Goal: Task Accomplishment & Management: Manage account settings

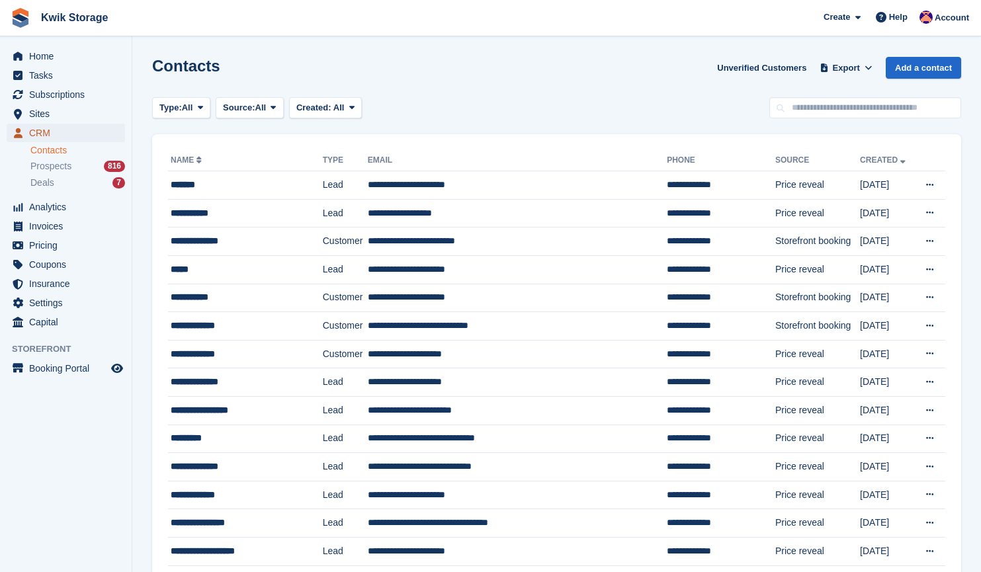
click at [78, 128] on span "CRM" at bounding box center [68, 133] width 79 height 19
click at [69, 232] on span "Invoices" at bounding box center [68, 226] width 79 height 19
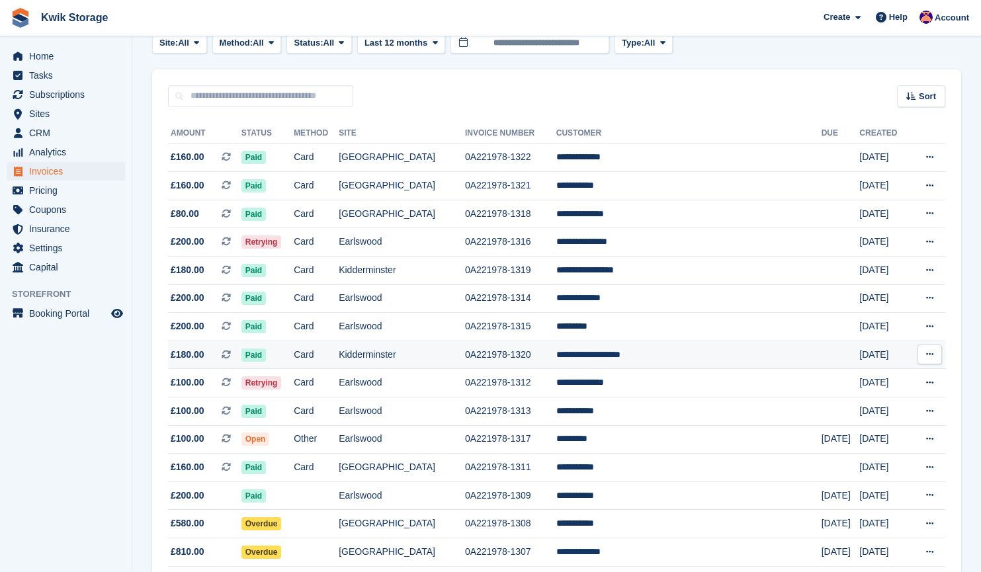
scroll to position [89, 0]
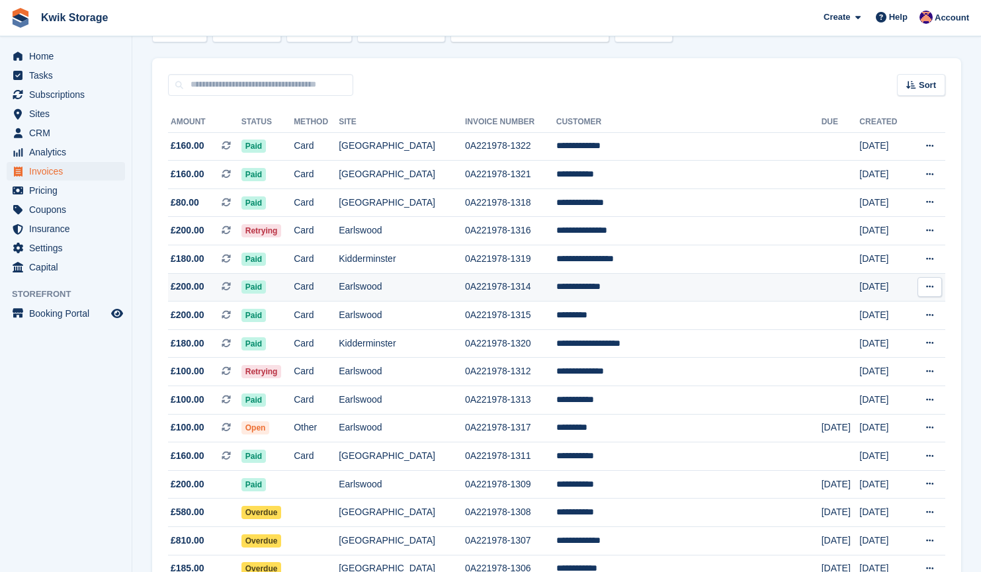
click at [685, 293] on td "**********" at bounding box center [688, 287] width 265 height 28
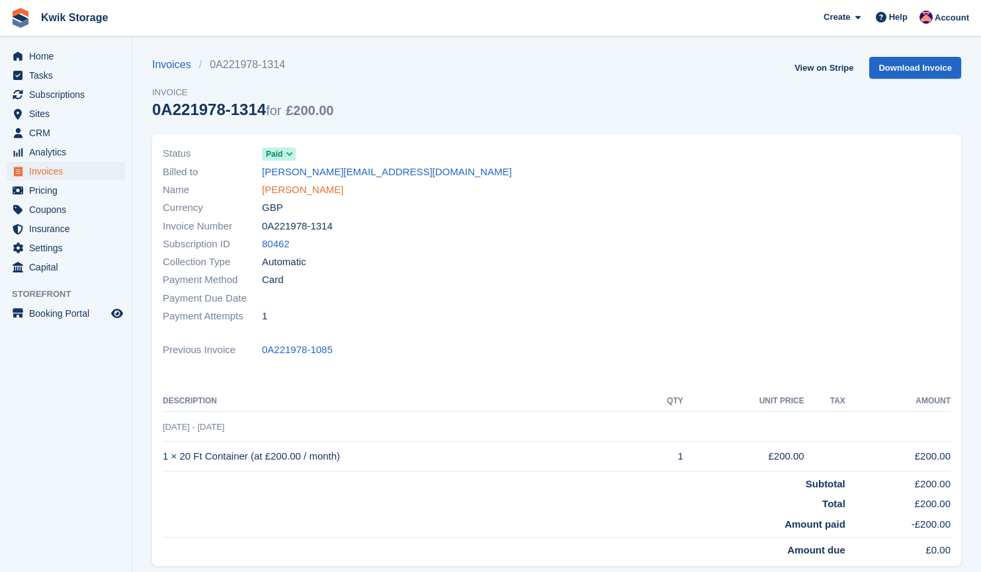
click at [307, 194] on link "john Catering" at bounding box center [302, 190] width 81 height 15
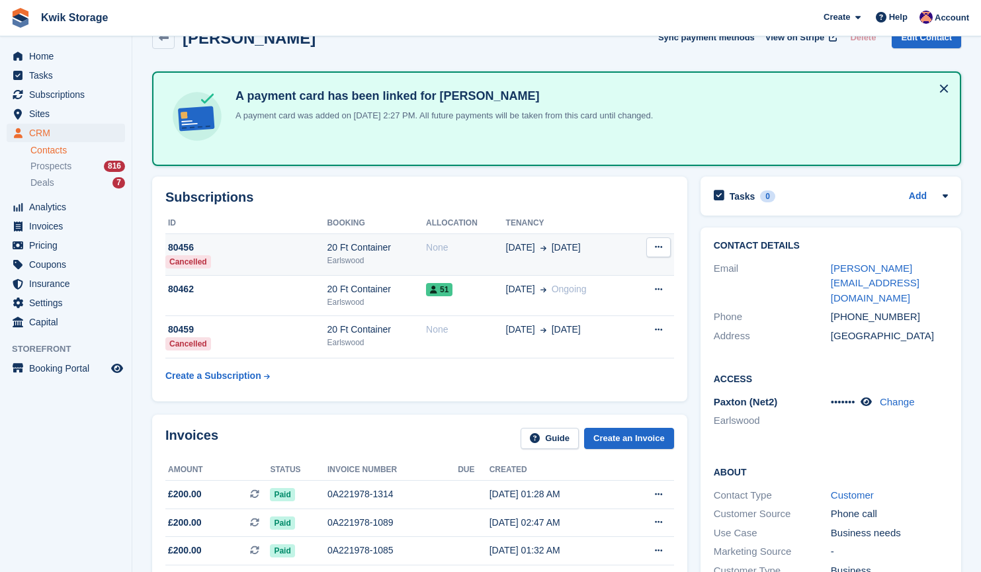
scroll to position [21, 0]
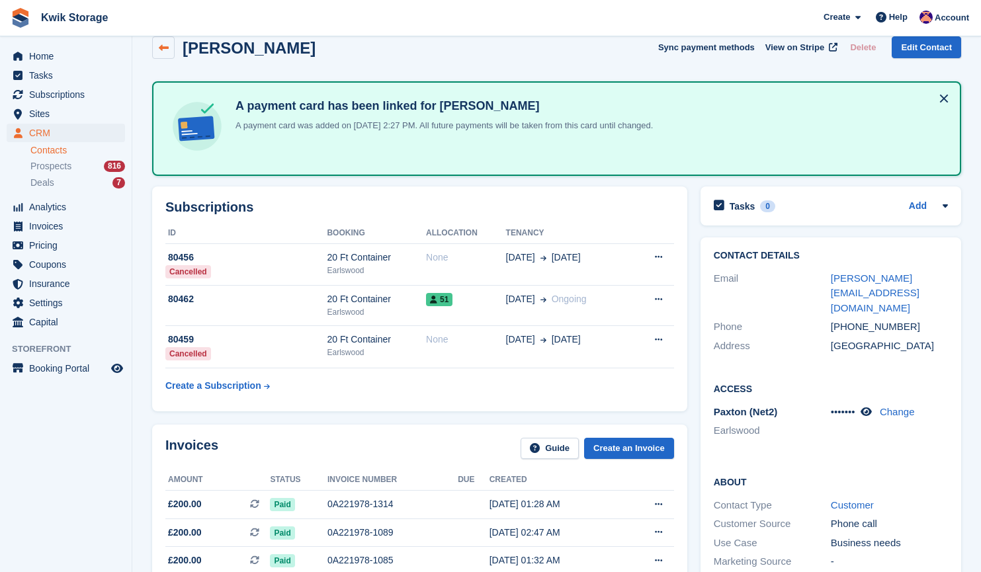
click at [163, 45] on icon at bounding box center [164, 48] width 10 height 10
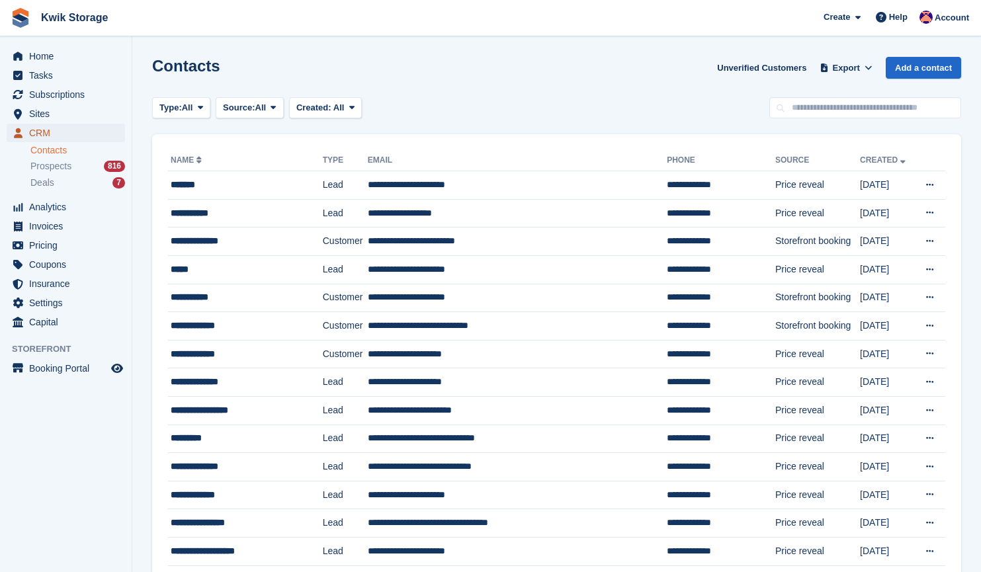
click at [53, 125] on span "CRM" at bounding box center [68, 133] width 79 height 19
click at [86, 111] on span "Sites" at bounding box center [68, 114] width 79 height 19
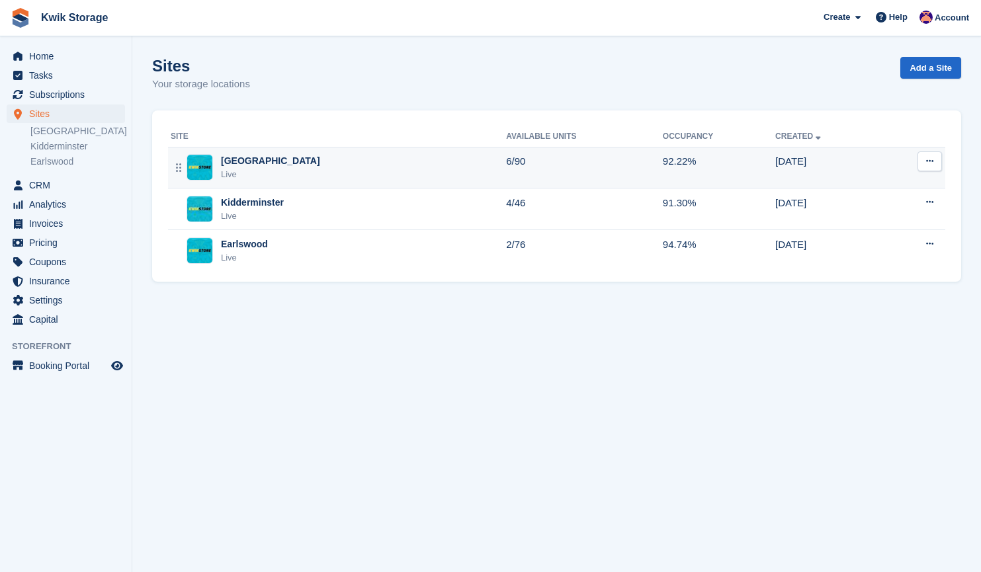
click at [405, 173] on div "Willenhall Live" at bounding box center [338, 167] width 335 height 27
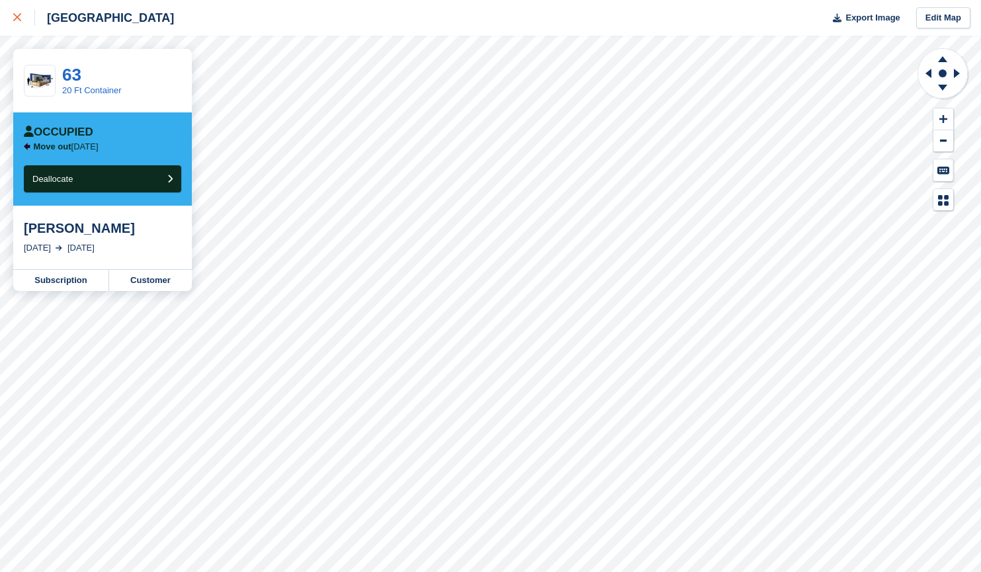
click at [23, 20] on div at bounding box center [24, 18] width 22 height 16
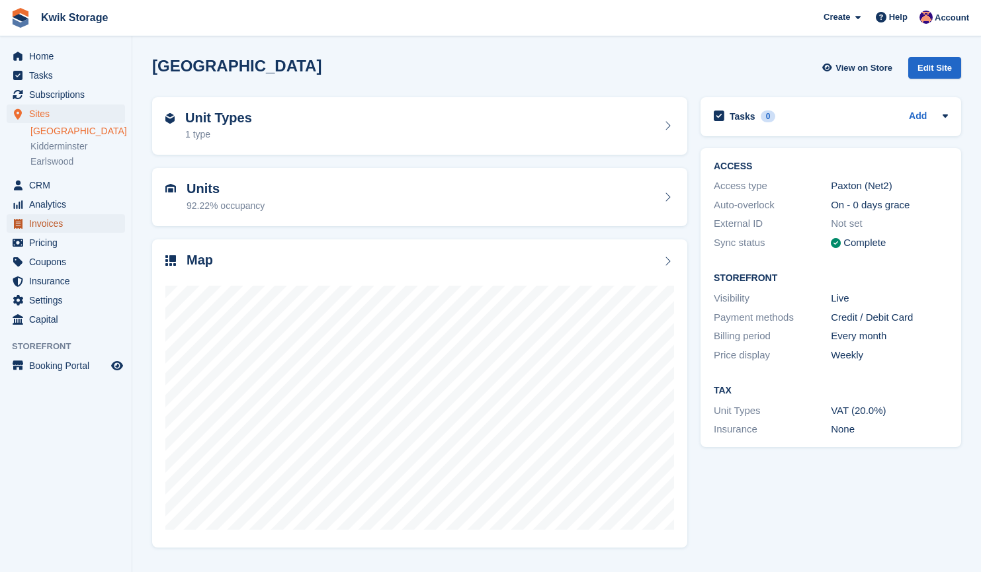
click at [46, 215] on span "Invoices" at bounding box center [68, 223] width 79 height 19
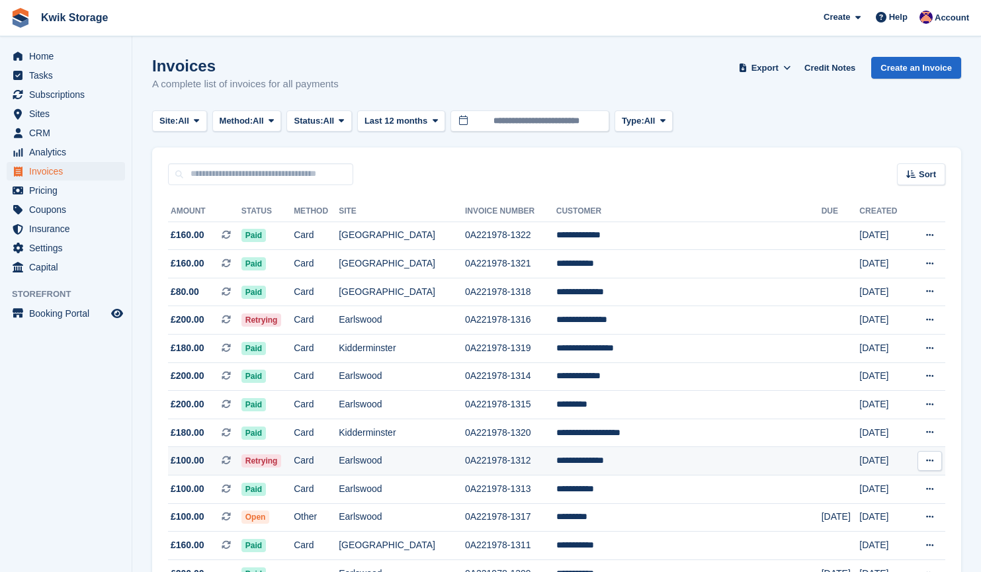
click at [548, 458] on td "0A221978-1312" at bounding box center [510, 461] width 91 height 28
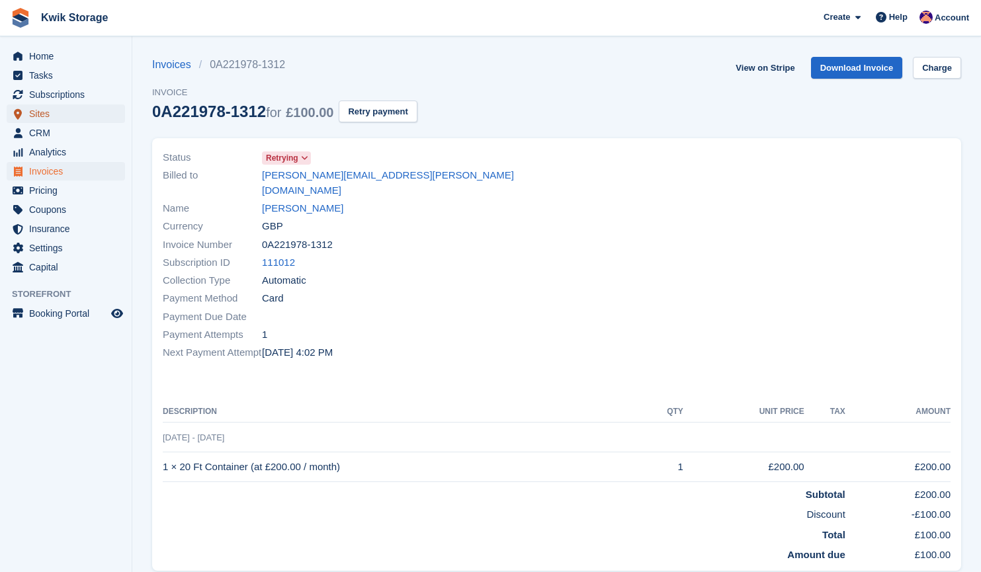
click at [43, 116] on span "Sites" at bounding box center [68, 114] width 79 height 19
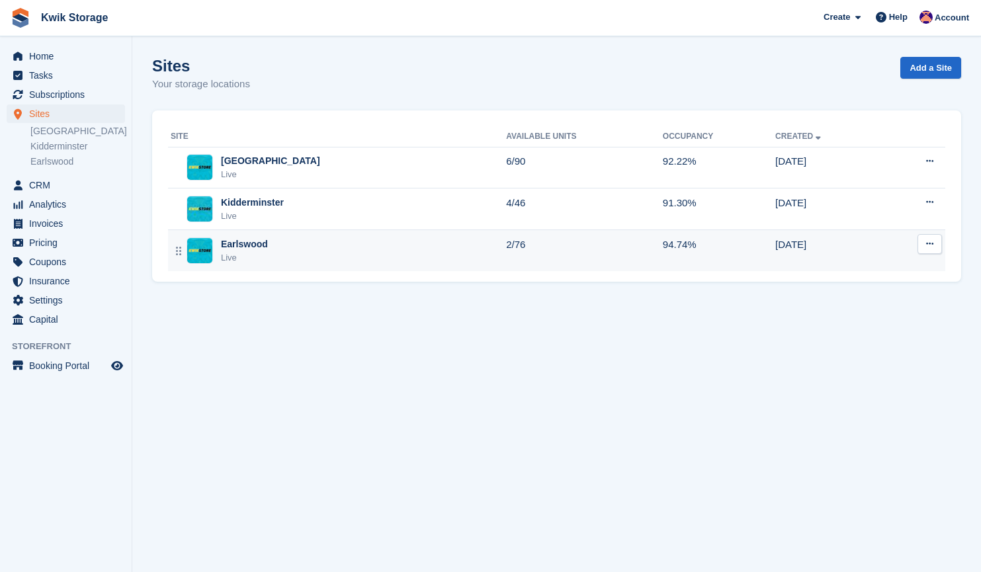
click at [320, 259] on div "Earlswood Live" at bounding box center [338, 250] width 335 height 27
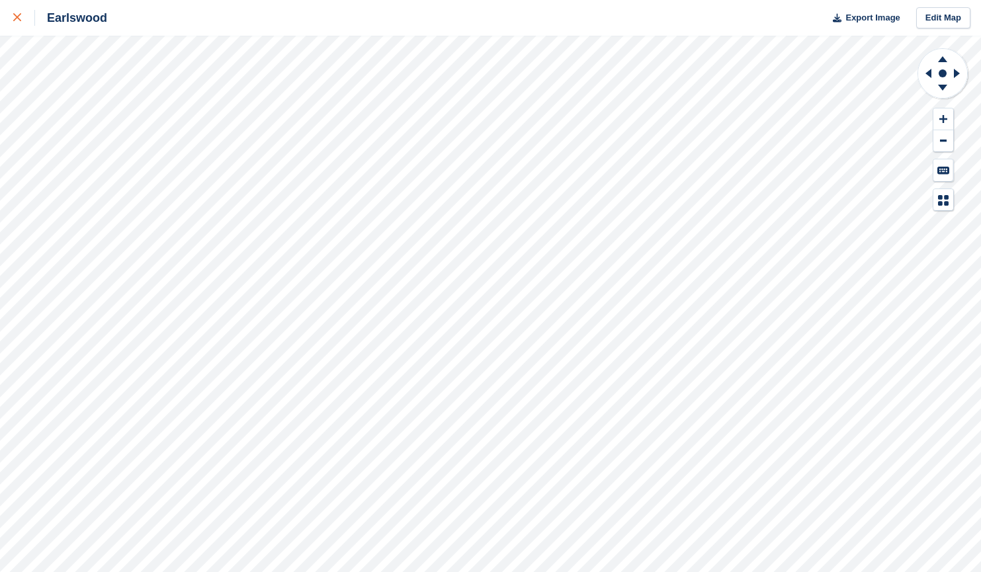
click at [16, 20] on icon at bounding box center [17, 17] width 8 height 8
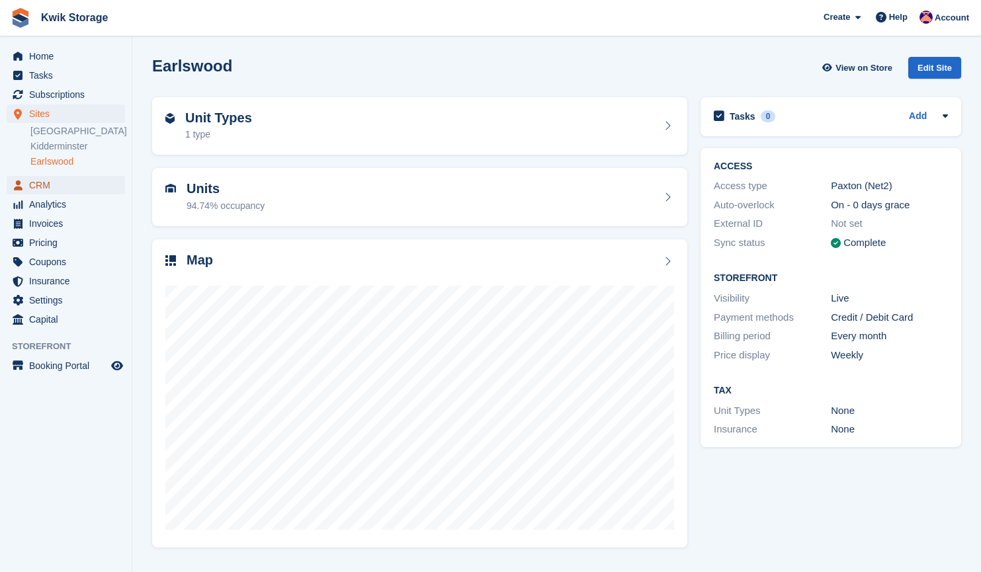
click at [45, 181] on span "CRM" at bounding box center [68, 185] width 79 height 19
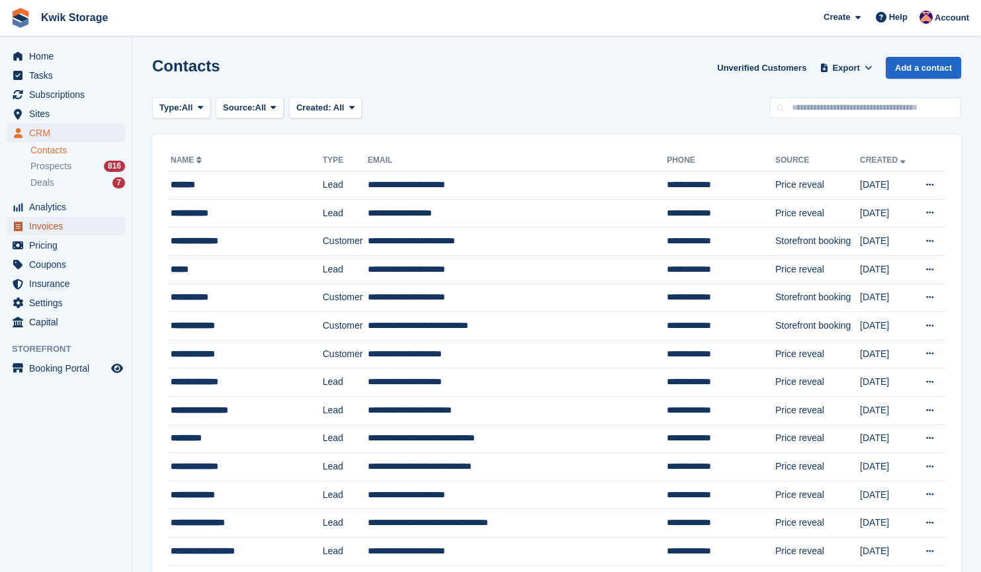
drag, startPoint x: 87, startPoint y: 224, endPoint x: 40, endPoint y: 230, distance: 47.4
click at [40, 230] on span "Invoices" at bounding box center [68, 226] width 79 height 19
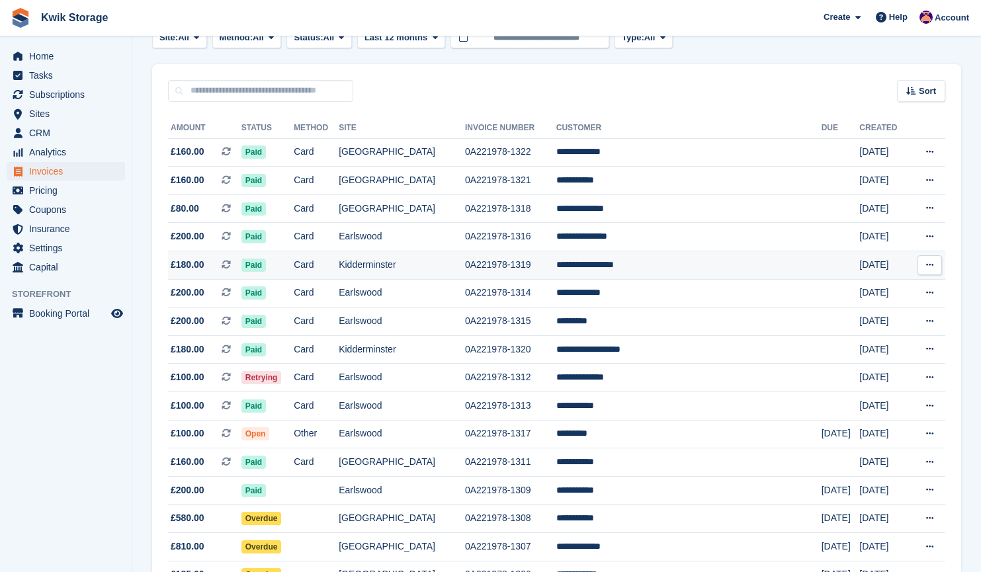
scroll to position [102, 0]
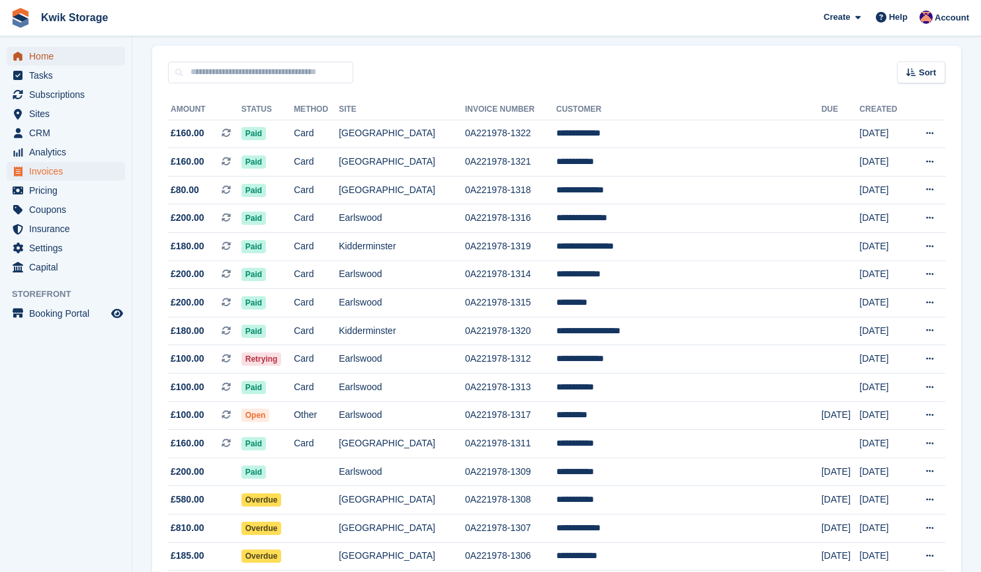
click at [40, 51] on span "Home" at bounding box center [68, 56] width 79 height 19
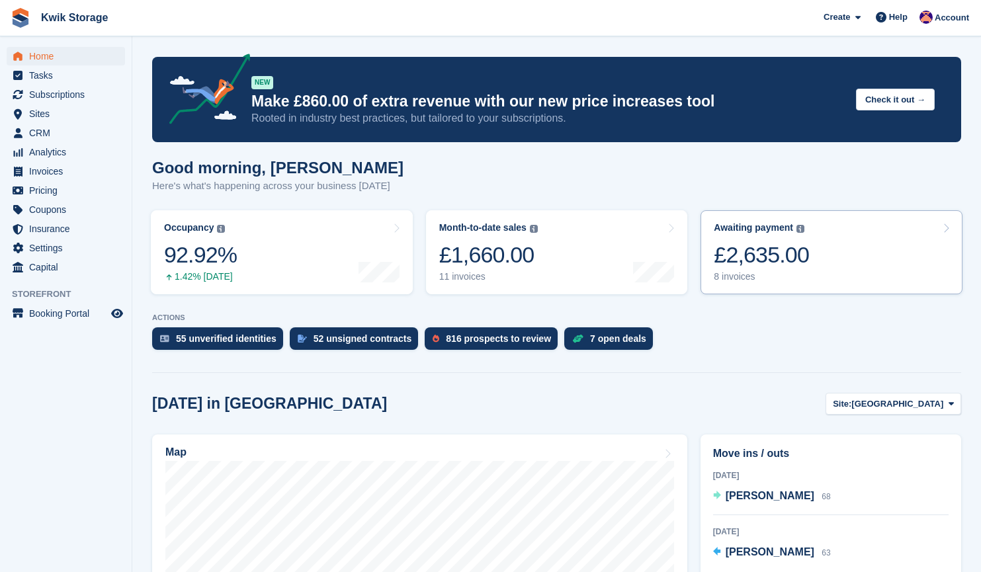
click at [850, 237] on link "Awaiting payment The total outstanding balance on all open invoices. £2,635.00 …" at bounding box center [832, 252] width 262 height 84
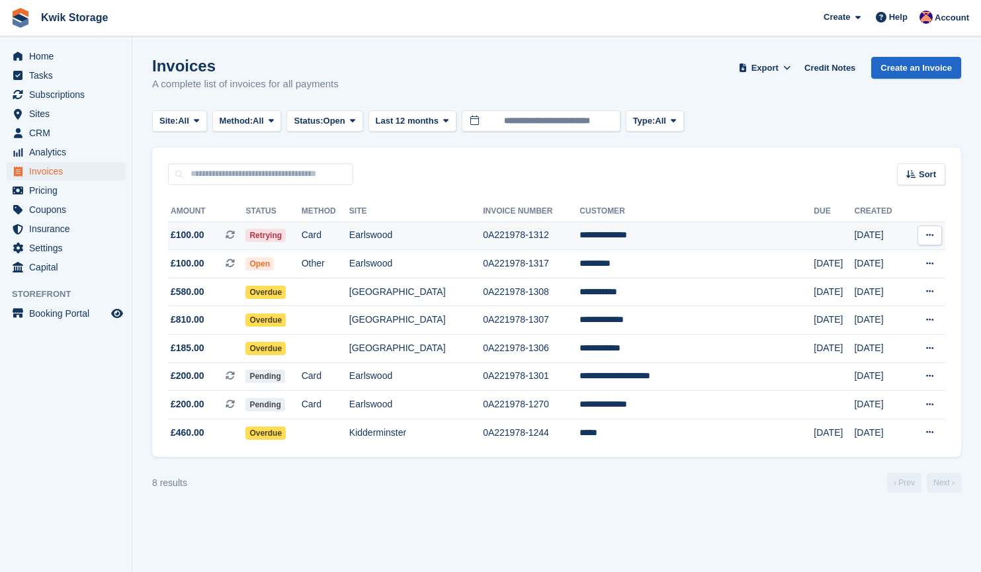
click at [731, 245] on td "**********" at bounding box center [696, 236] width 234 height 28
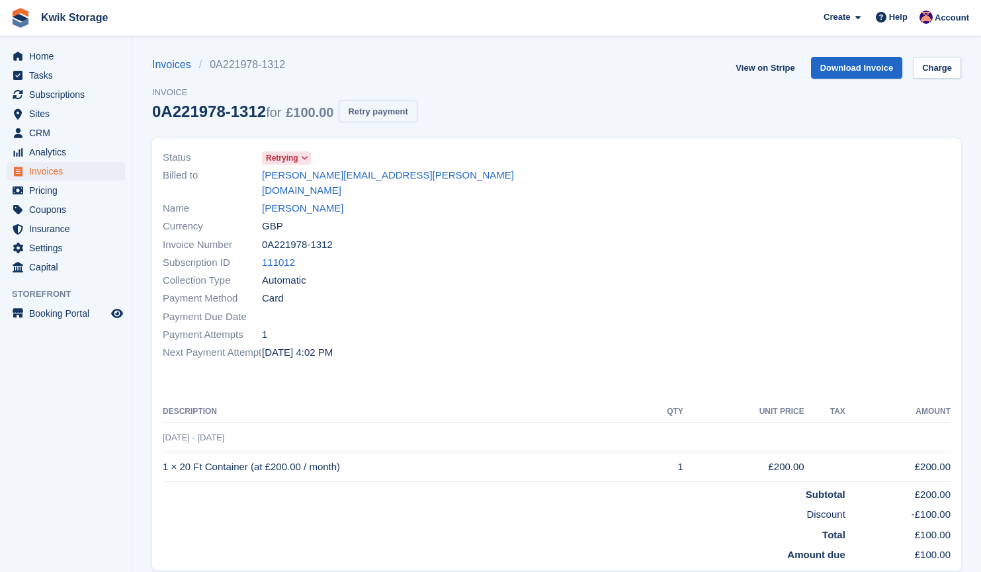
click at [391, 109] on button "Retry payment" at bounding box center [378, 112] width 78 height 22
click at [77, 128] on span "CRM" at bounding box center [68, 133] width 79 height 19
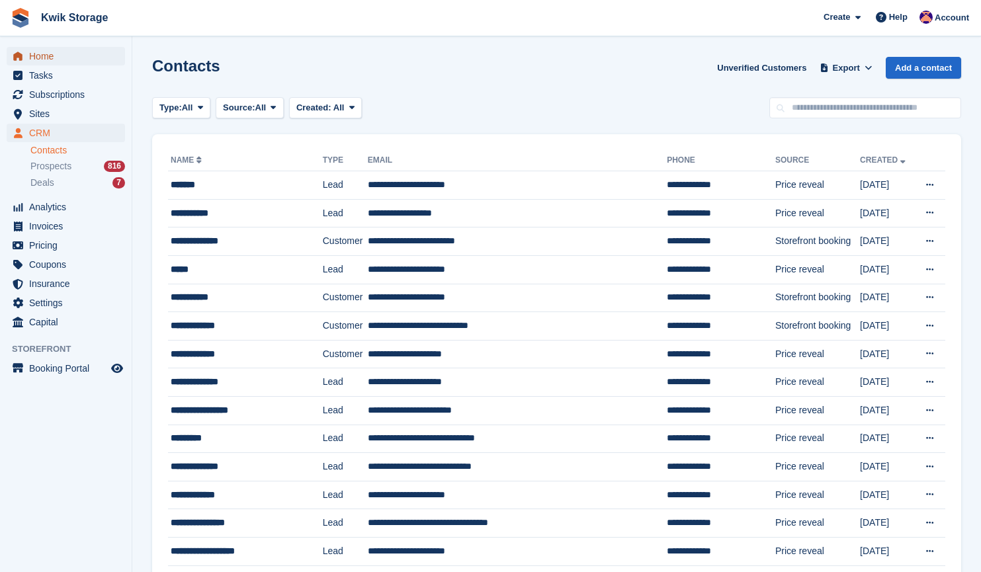
click at [75, 52] on span "Home" at bounding box center [68, 56] width 79 height 19
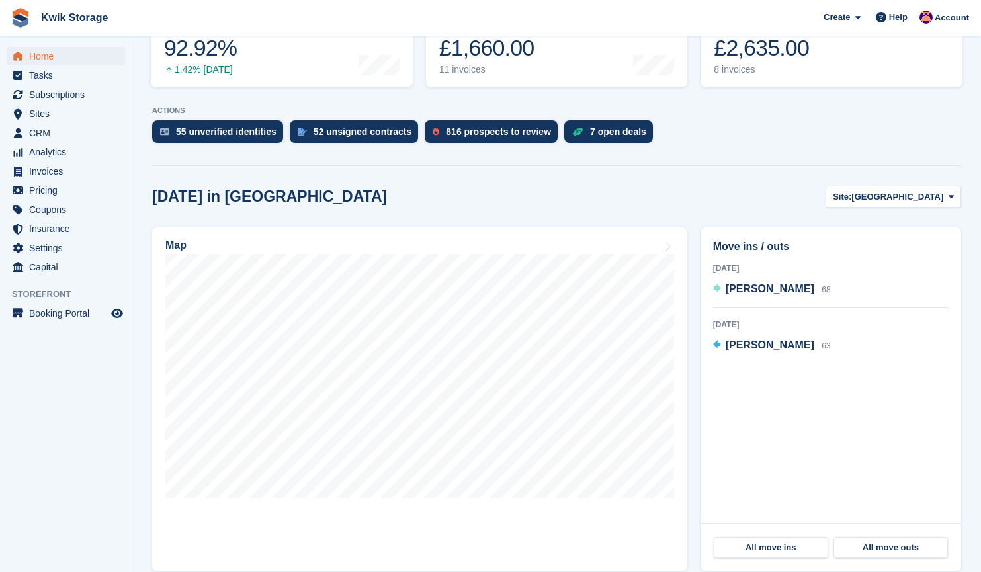
scroll to position [208, 0]
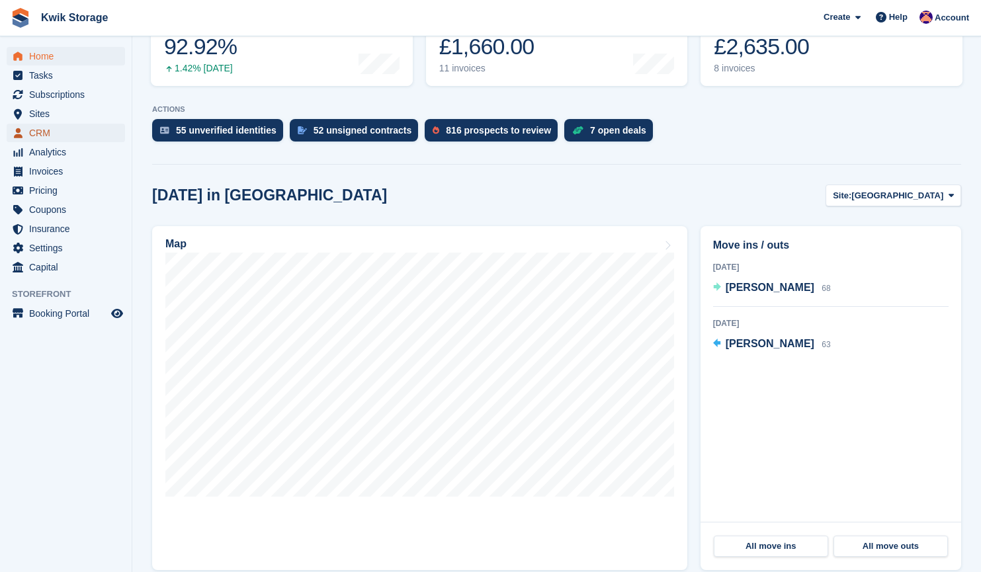
click at [81, 130] on span "CRM" at bounding box center [68, 133] width 79 height 19
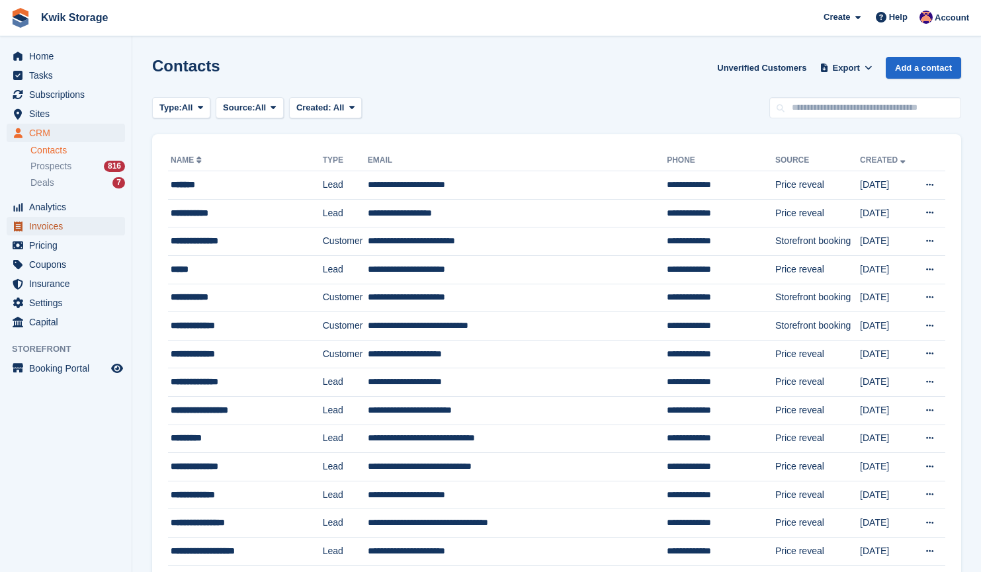
click at [68, 224] on span "Invoices" at bounding box center [68, 226] width 79 height 19
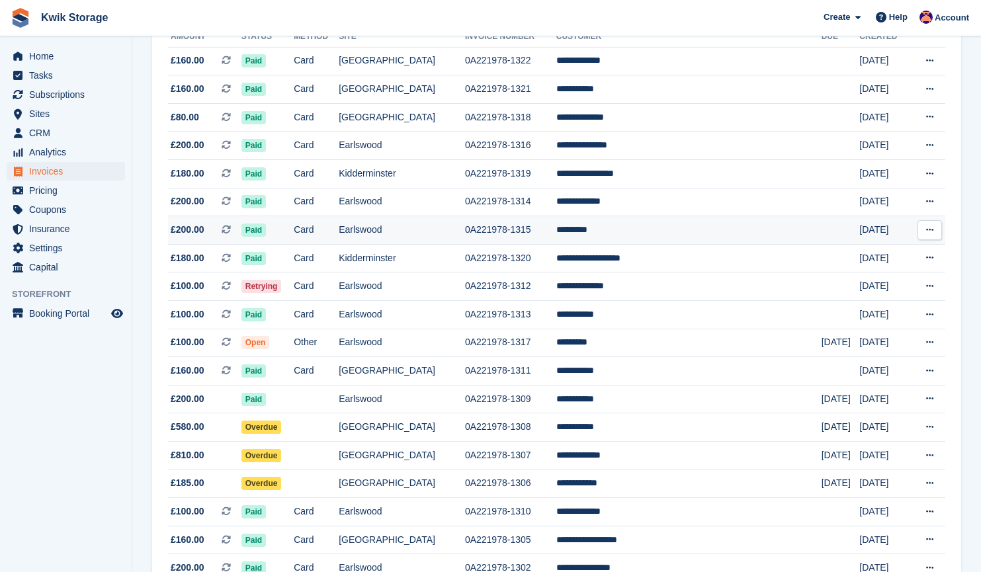
scroll to position [175, 0]
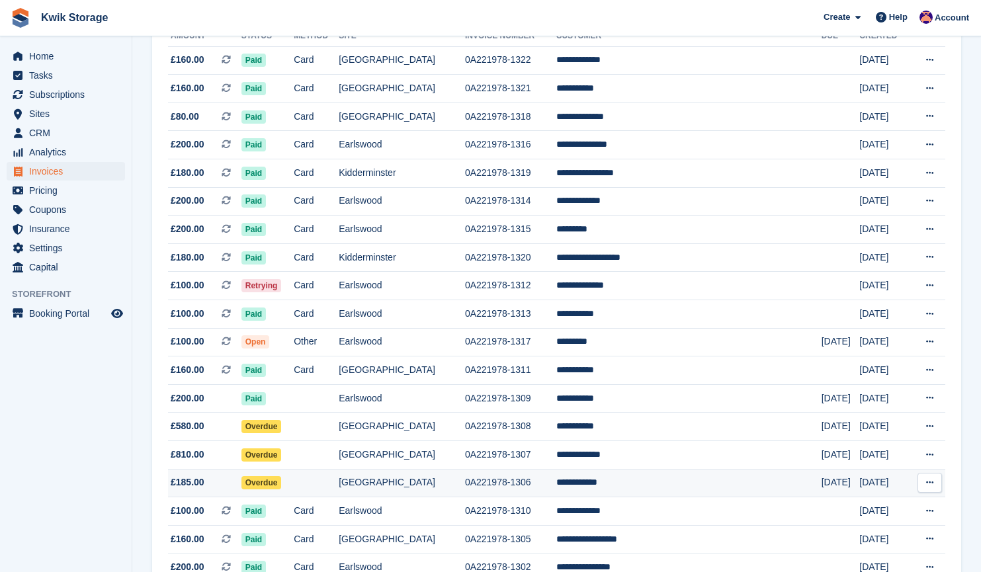
click at [647, 488] on td "**********" at bounding box center [688, 483] width 265 height 28
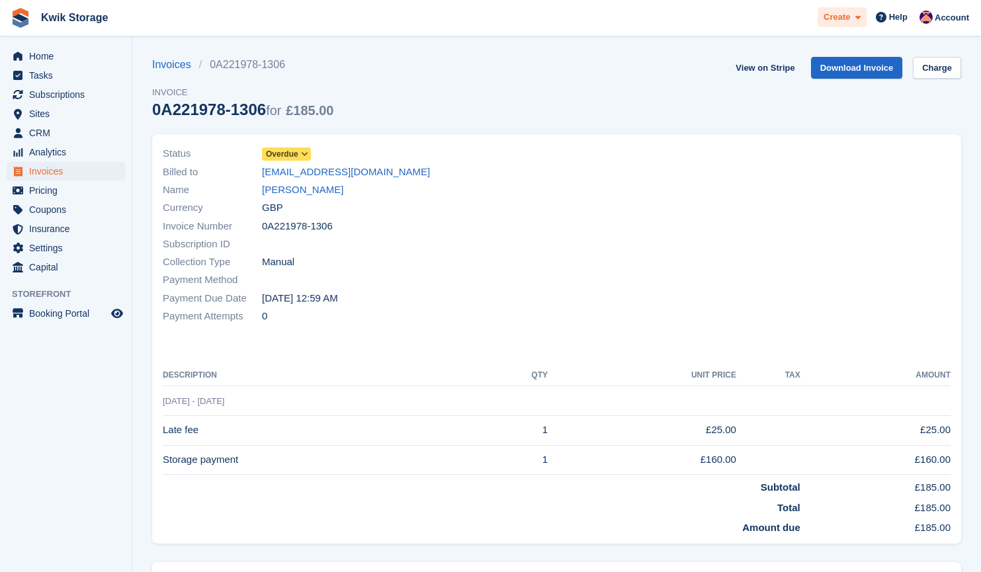
click at [846, 20] on span "Create" at bounding box center [837, 17] width 26 height 13
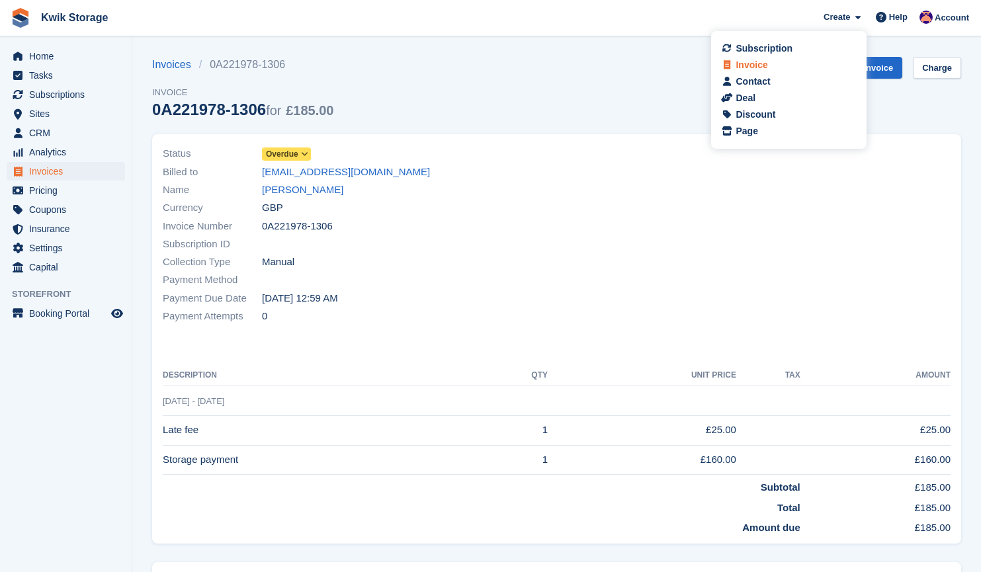
click at [751, 63] on div "Invoice" at bounding box center [752, 65] width 32 height 14
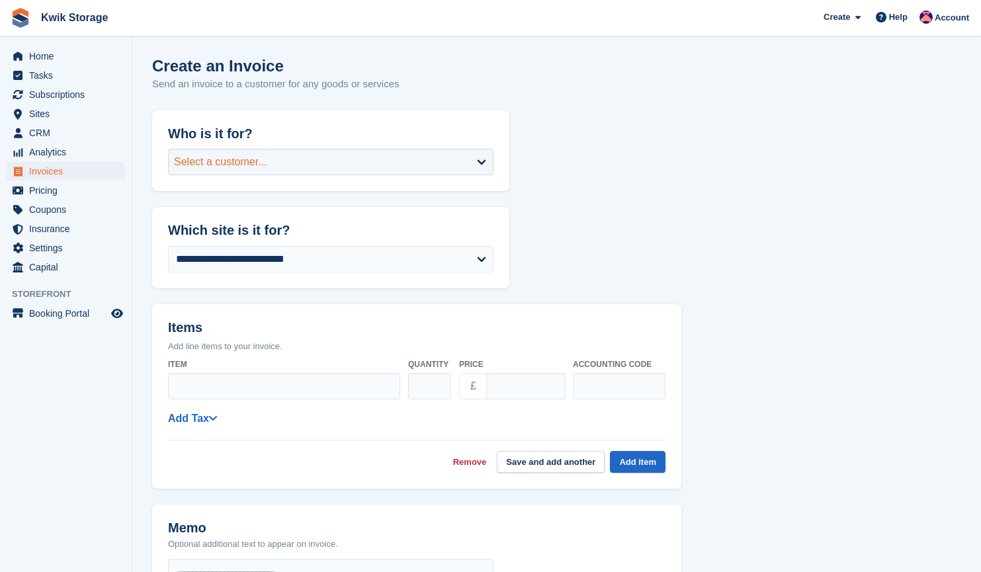
click at [431, 169] on div "Select a customer..." at bounding box center [330, 162] width 325 height 26
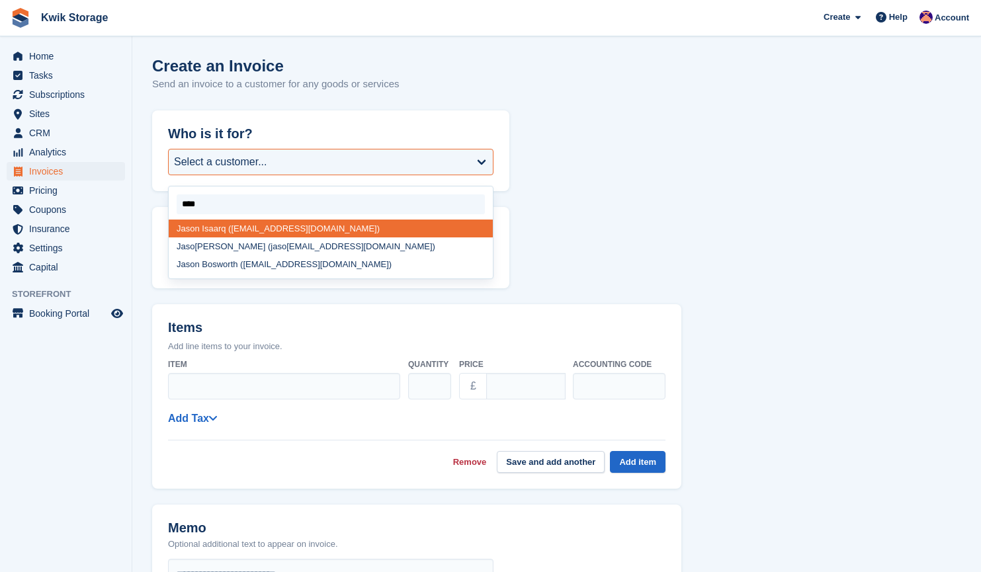
type input "*****"
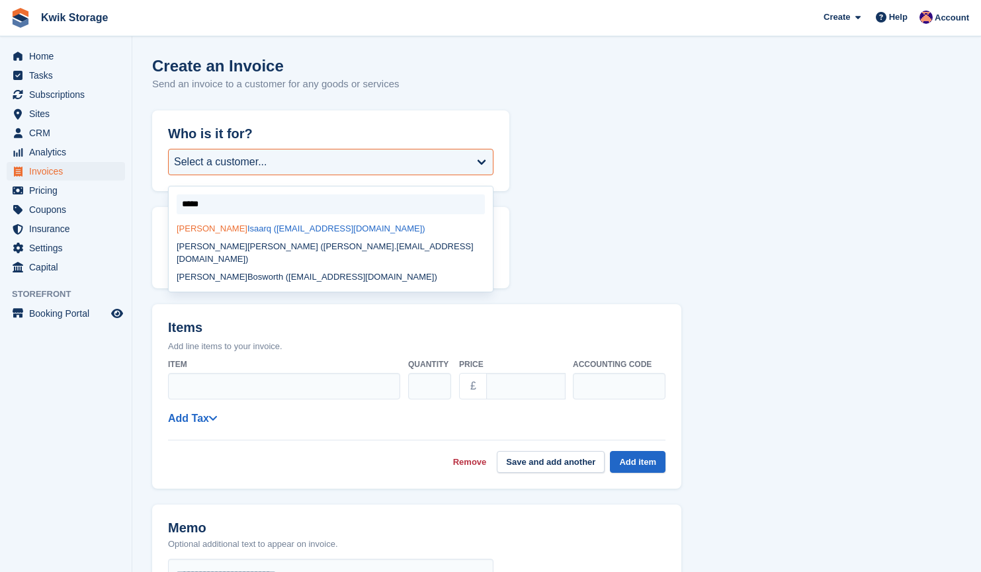
click at [274, 234] on div "Jason Isaarq (kingkiaan@icloud.com)" at bounding box center [331, 229] width 324 height 18
select select "******"
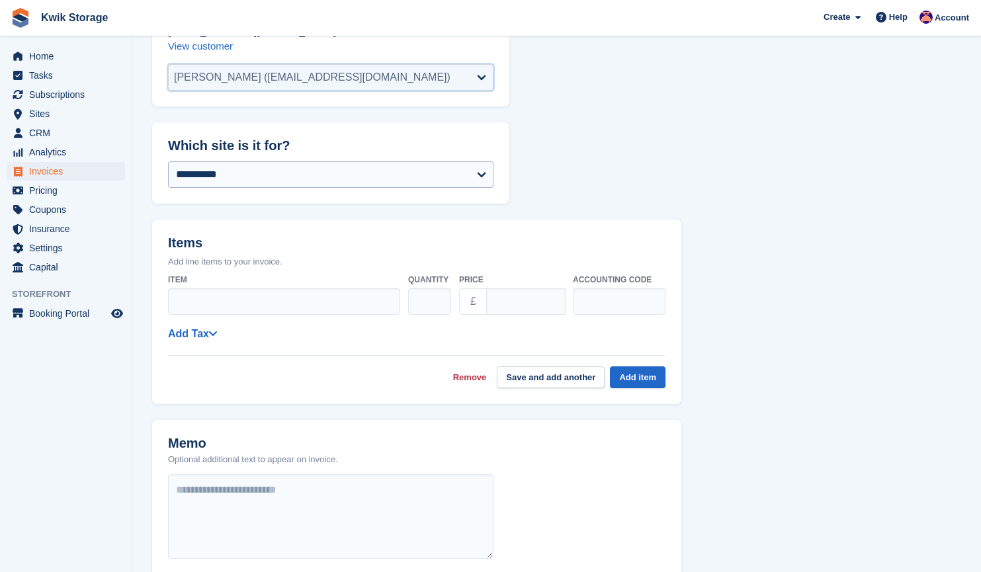
scroll to position [140, 0]
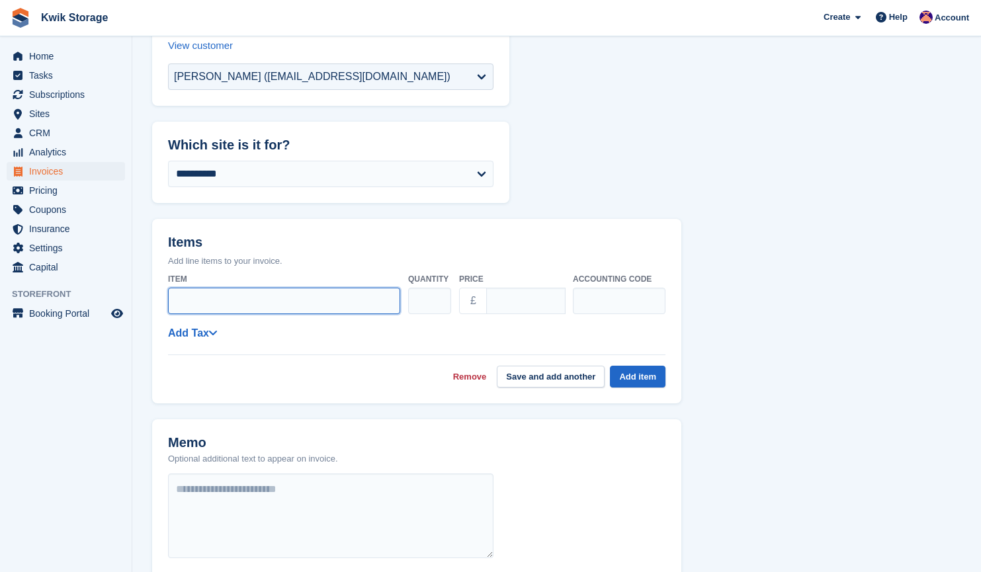
click at [318, 306] on input "Item" at bounding box center [284, 301] width 232 height 26
type input "**********"
drag, startPoint x: 525, startPoint y: 304, endPoint x: 474, endPoint y: 325, distance: 55.5
click at [474, 325] on div "**********" at bounding box center [416, 328] width 497 height 120
type input "***"
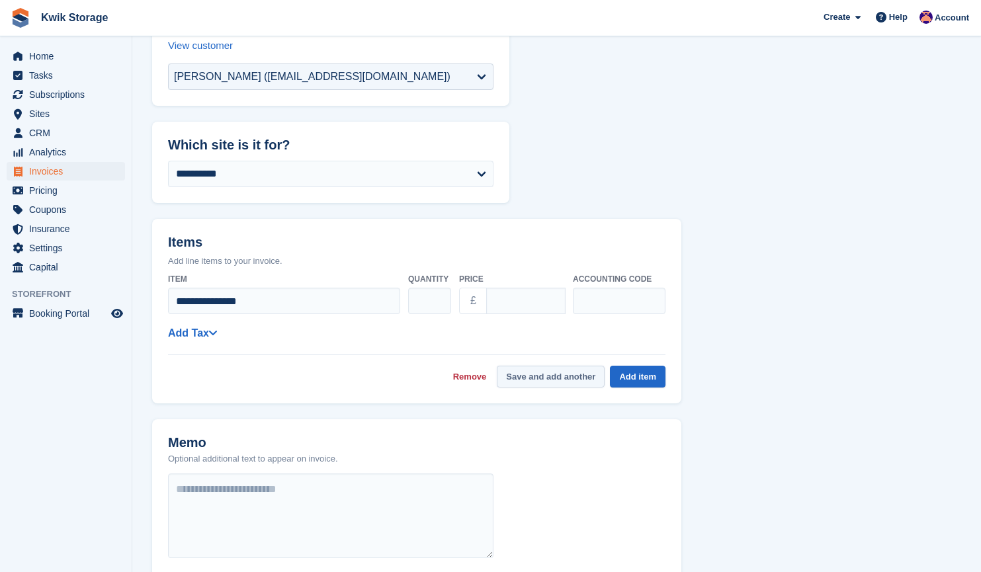
click at [540, 384] on button "Save and add another" at bounding box center [551, 377] width 108 height 22
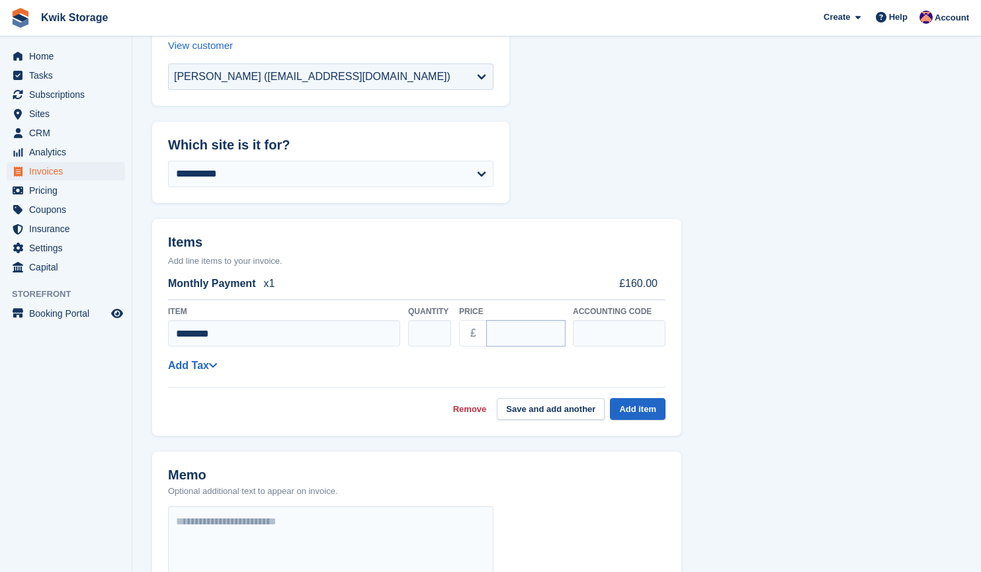
type input "********"
drag, startPoint x: 527, startPoint y: 328, endPoint x: 372, endPoint y: 370, distance: 160.5
click at [372, 370] on div "**********" at bounding box center [416, 360] width 497 height 120
type input "**"
click at [639, 412] on button "Add item" at bounding box center [638, 409] width 56 height 22
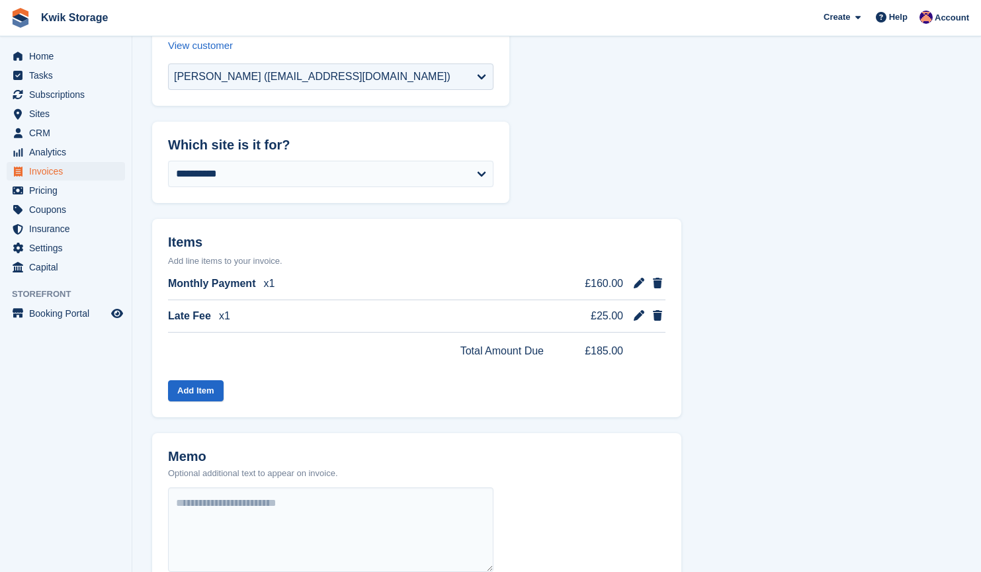
scroll to position [443, 0]
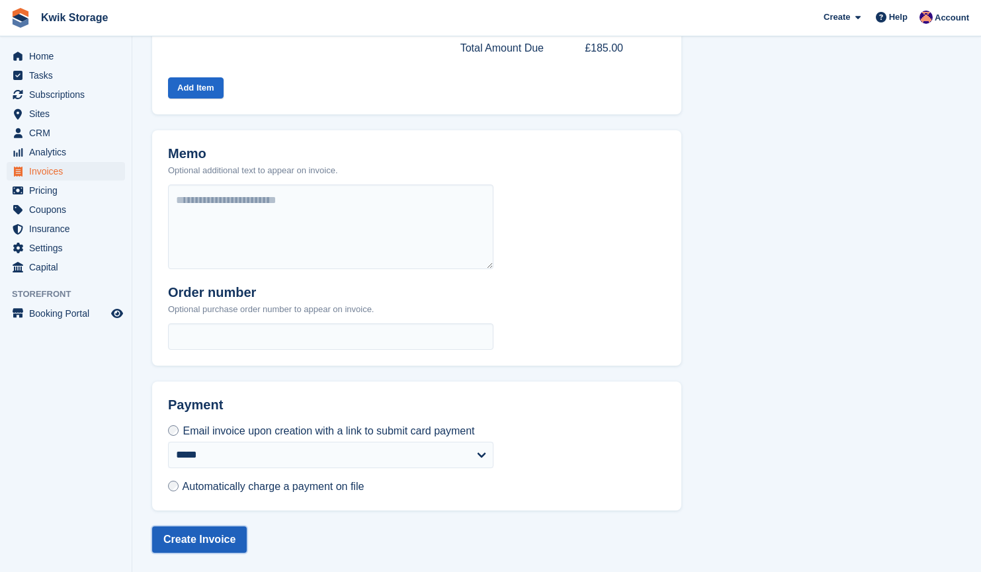
click at [214, 544] on button "Create Invoice" at bounding box center [199, 540] width 95 height 26
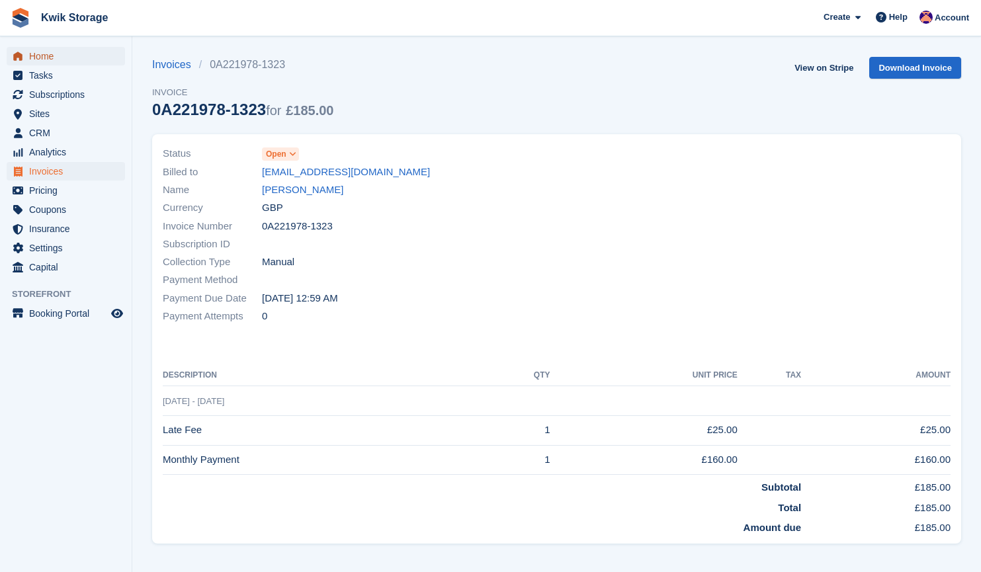
click at [101, 57] on span "Home" at bounding box center [68, 56] width 79 height 19
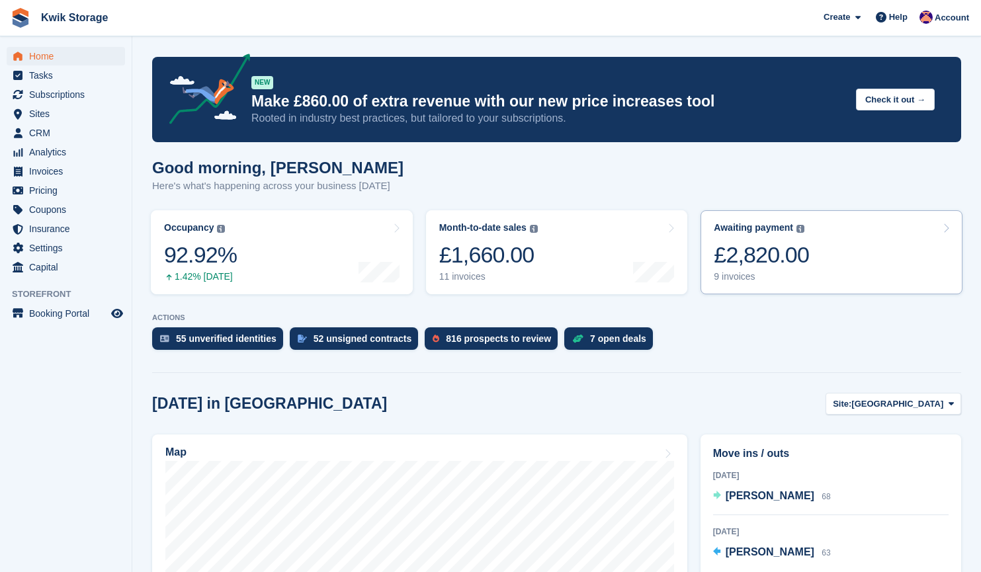
click at [875, 268] on link "Awaiting payment The total outstanding balance on all open invoices. £2,820.00 …" at bounding box center [832, 252] width 262 height 84
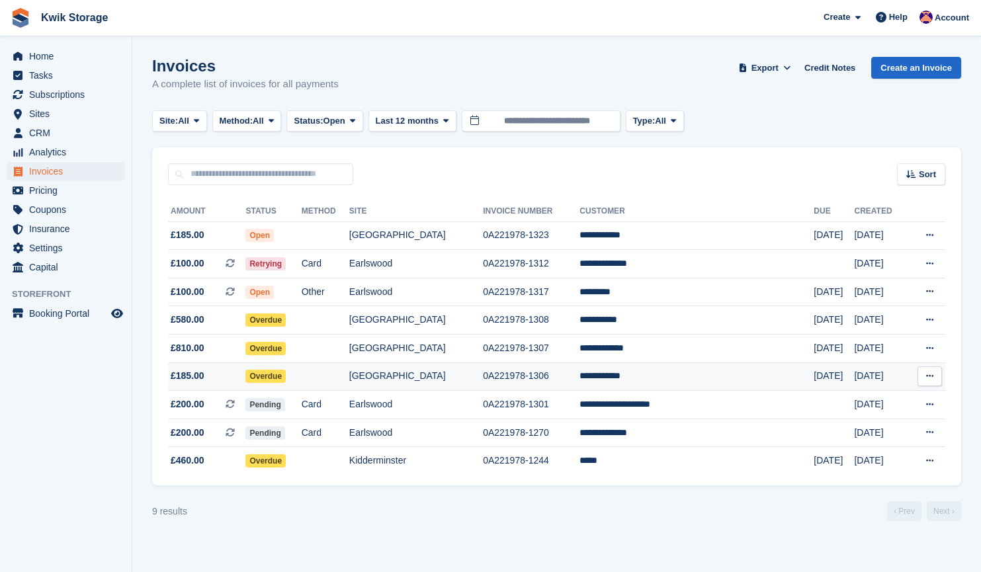
click at [880, 385] on td "[DATE]" at bounding box center [880, 377] width 52 height 28
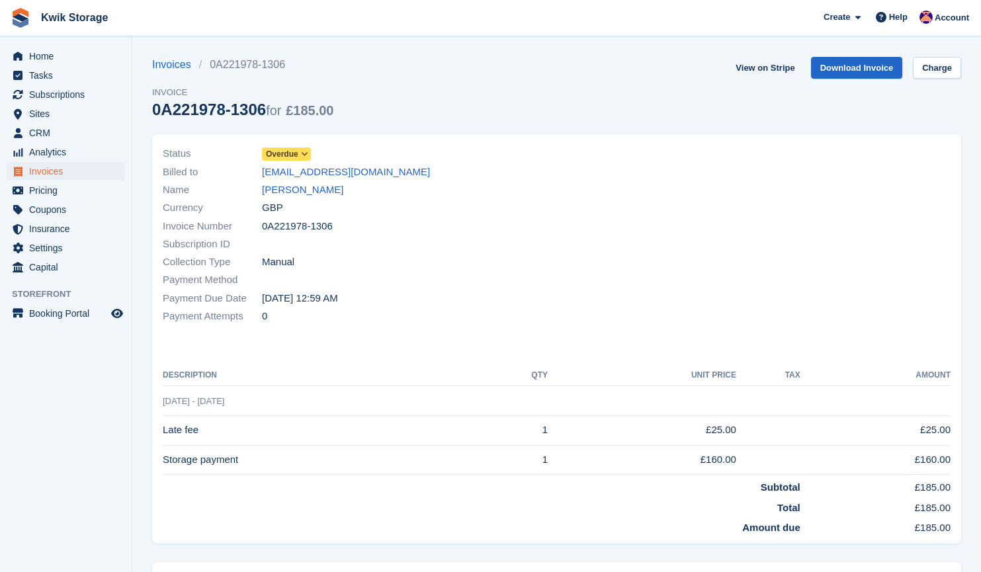
click at [295, 155] on span "Overdue" at bounding box center [282, 154] width 32 height 12
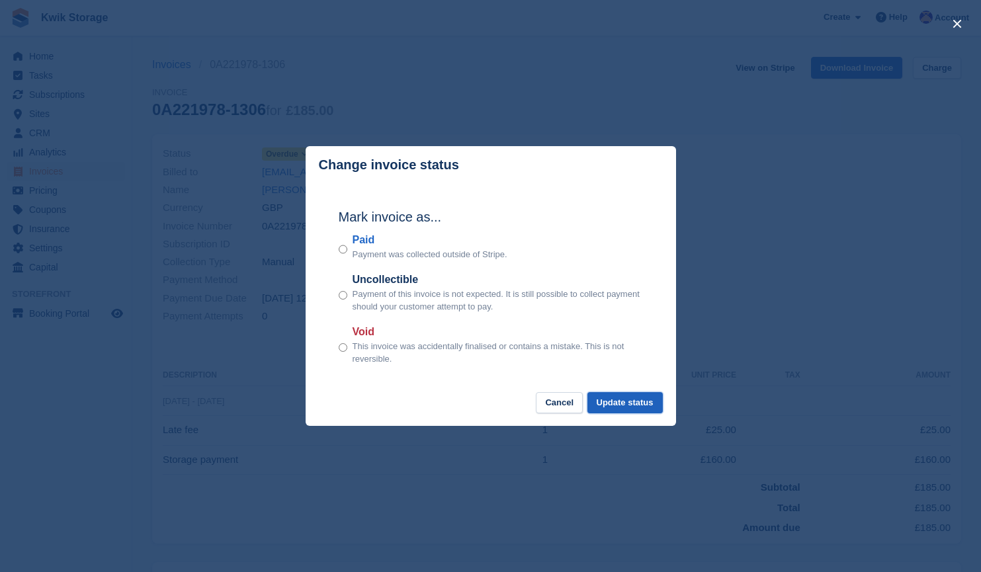
click at [630, 413] on button "Update status" at bounding box center [624, 403] width 75 height 22
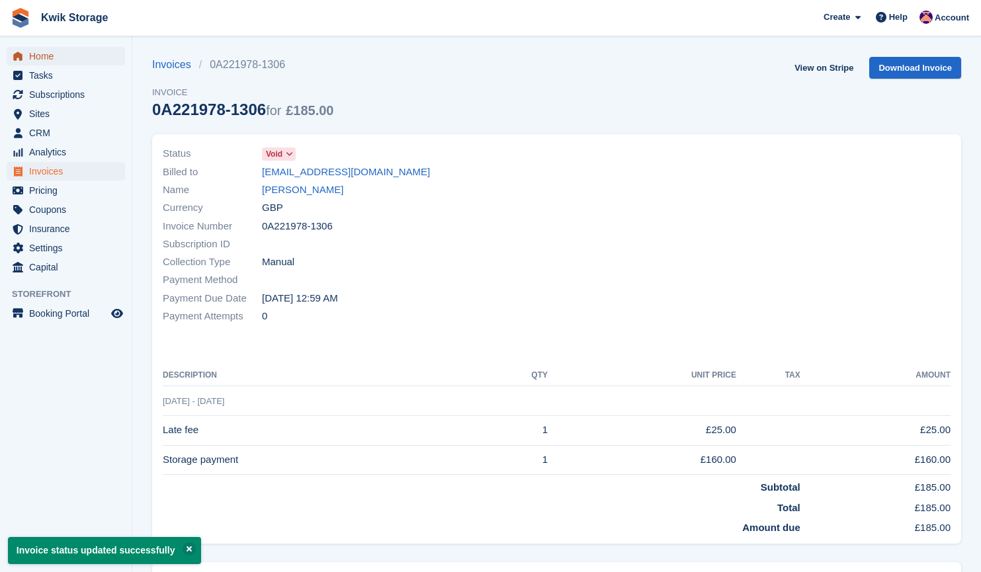
click at [41, 56] on span "Home" at bounding box center [68, 56] width 79 height 19
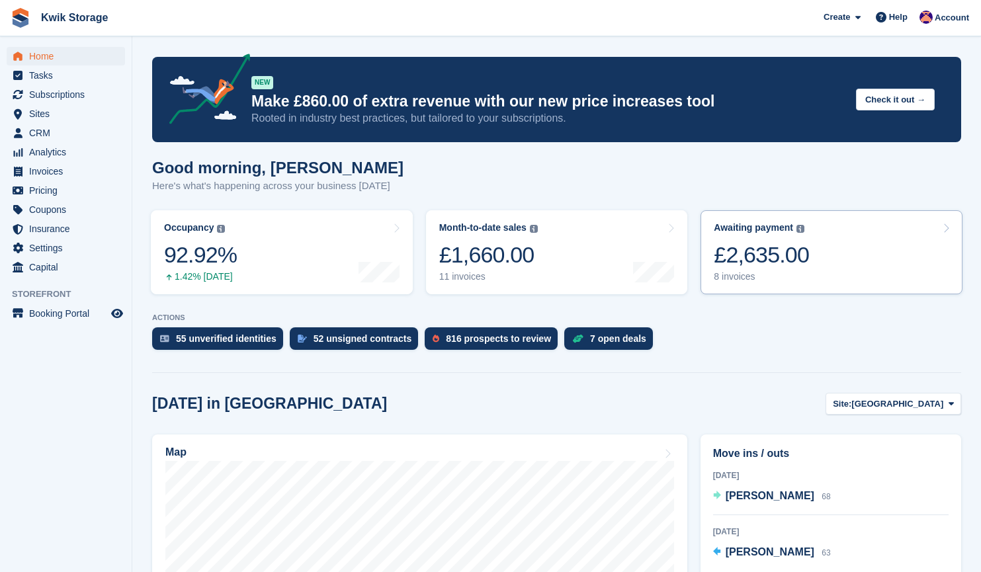
click at [826, 239] on link "Awaiting payment The total outstanding balance on all open invoices. £2,635.00 …" at bounding box center [832, 252] width 262 height 84
